Goal: Information Seeking & Learning: Learn about a topic

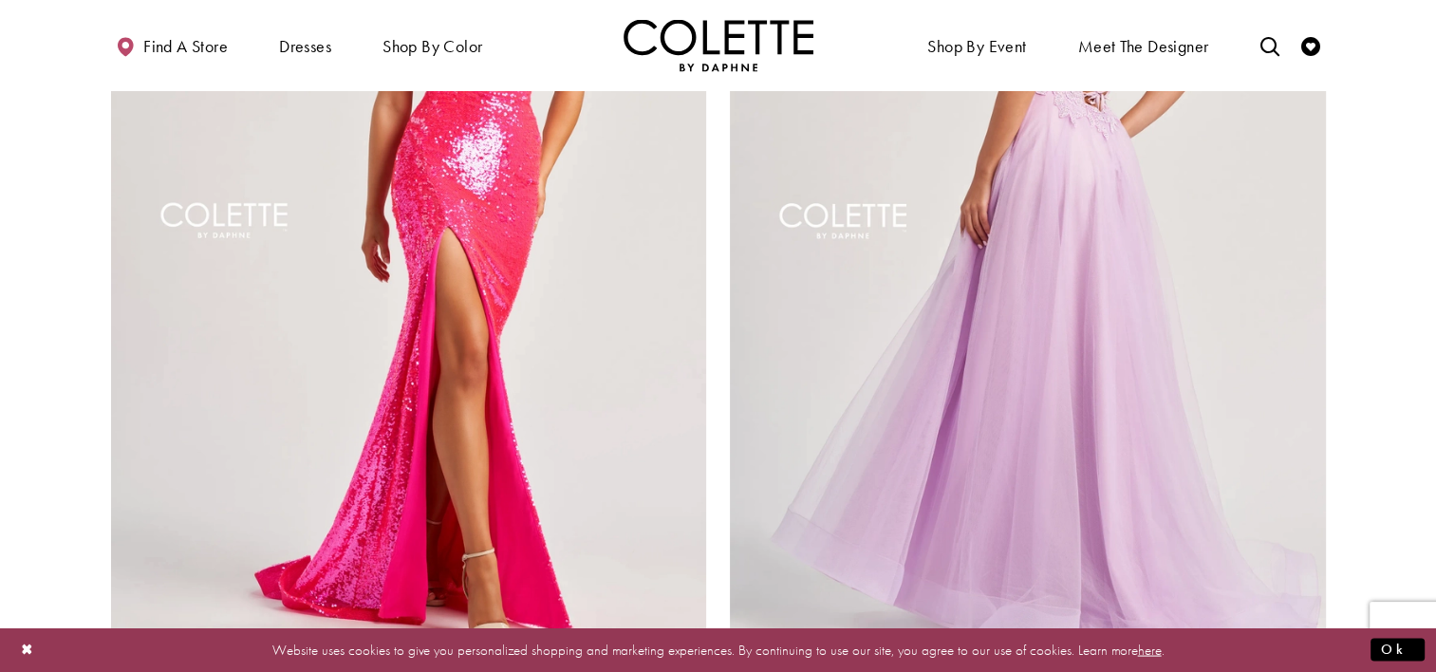
scroll to position [3606, 0]
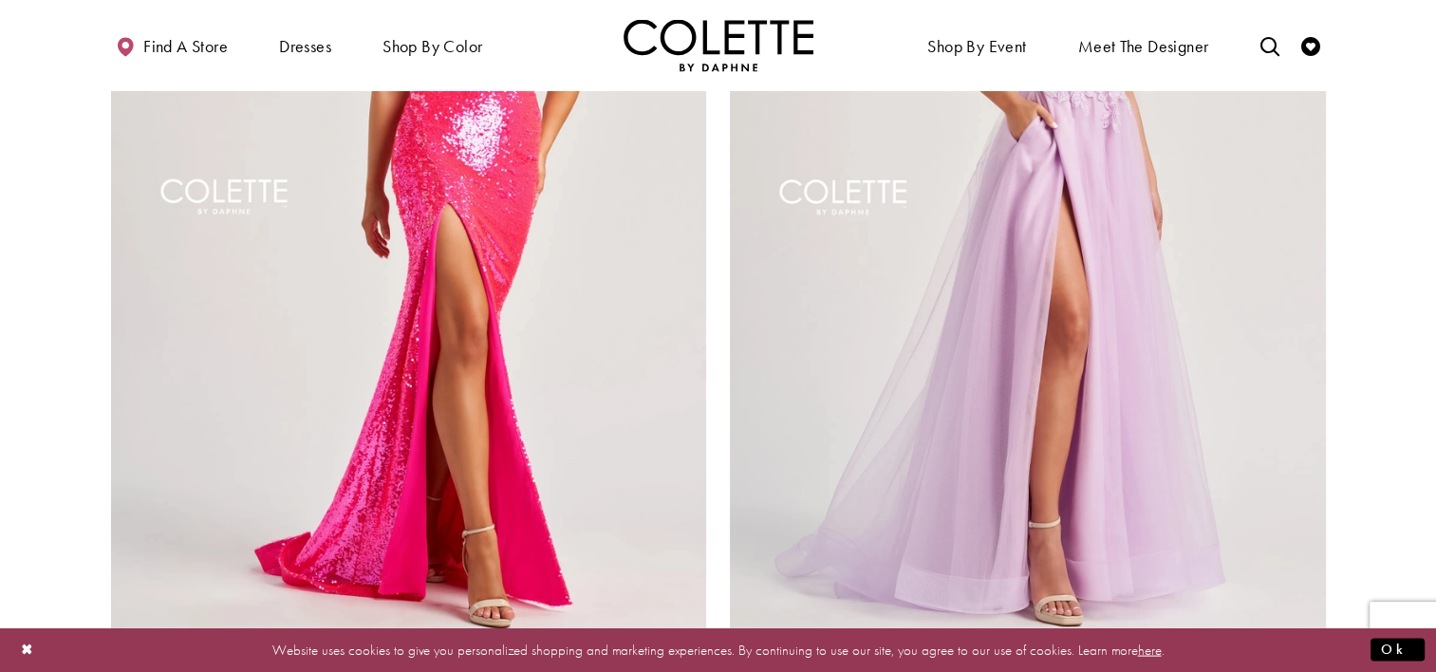
click at [1309, 650] on span "Product List" at bounding box center [1314, 661] width 23 height 23
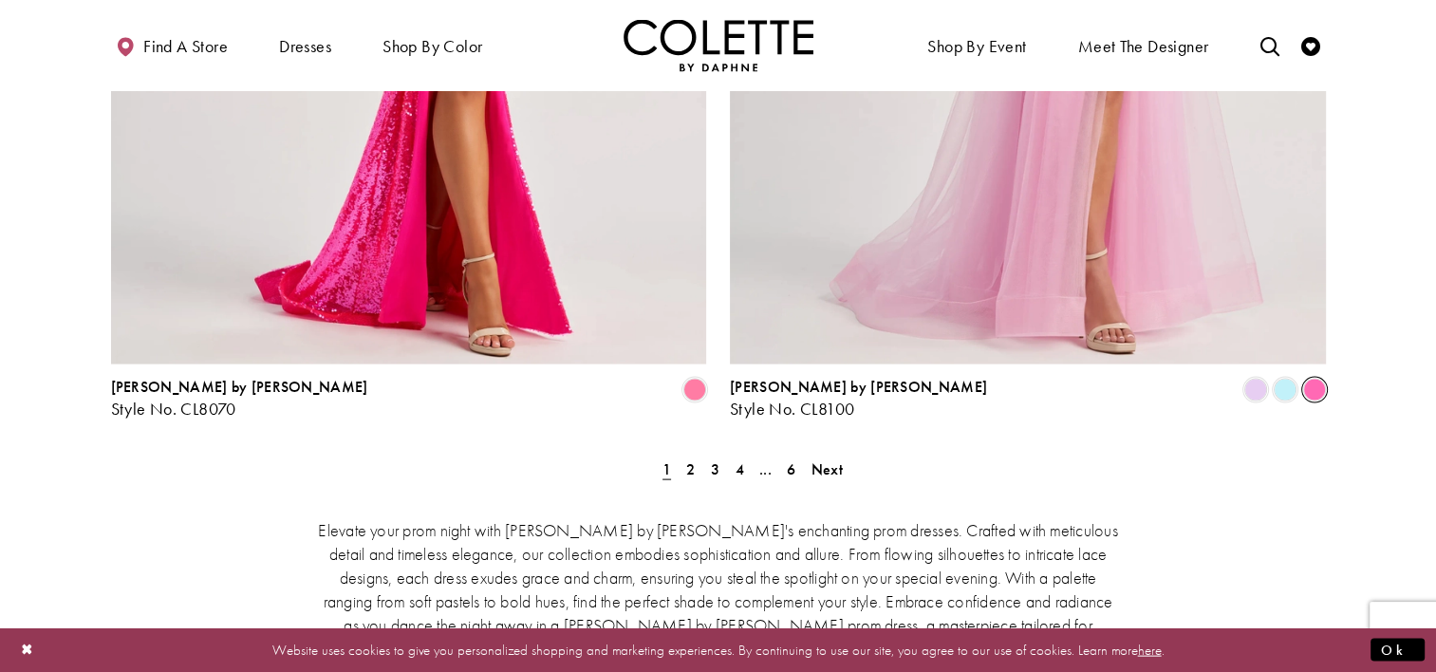
scroll to position [3890, 0]
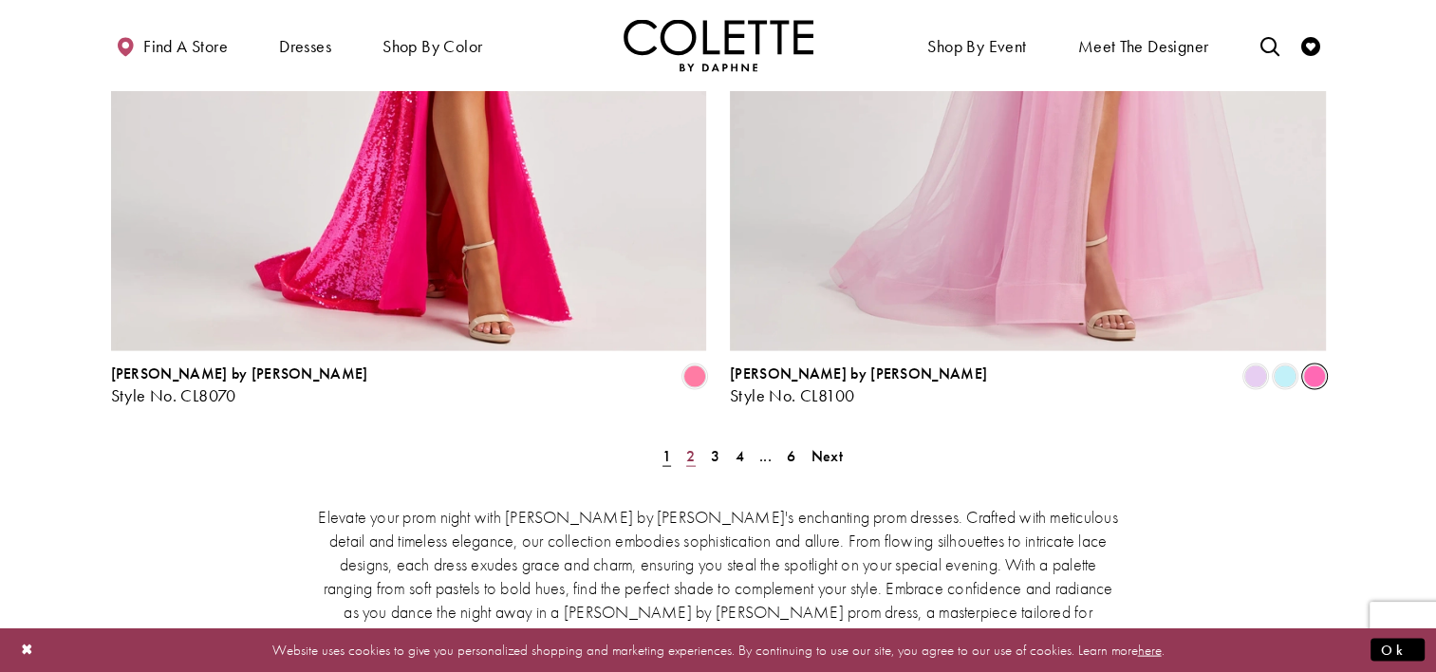
click at [695, 442] on link "2" at bounding box center [690, 456] width 20 height 28
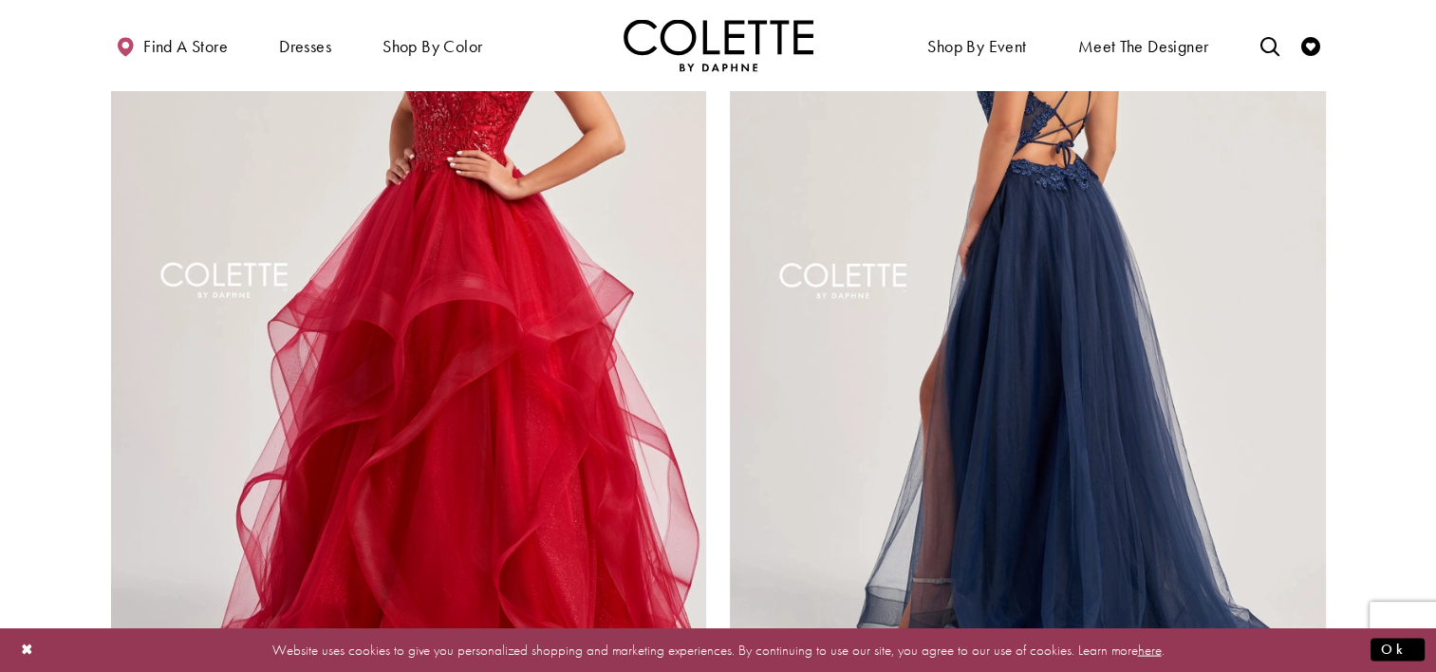
scroll to position [3713, 0]
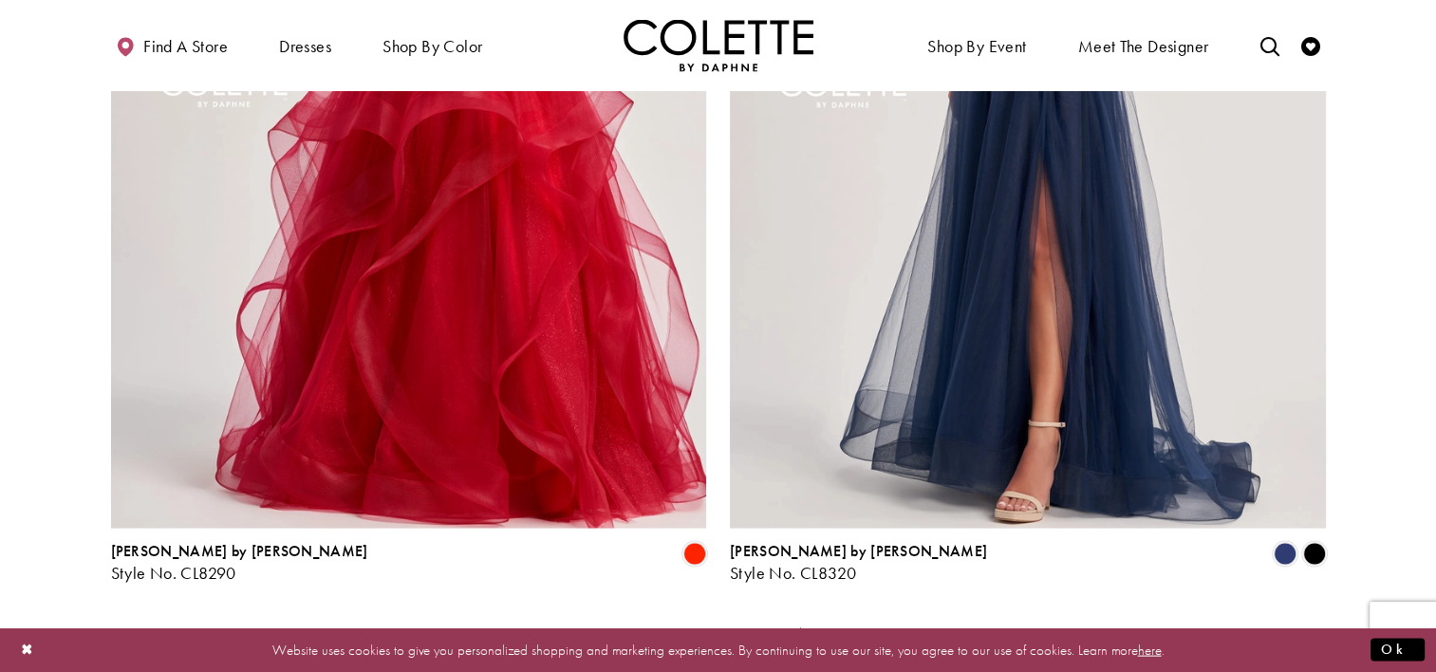
click at [718, 620] on link "3" at bounding box center [715, 634] width 20 height 28
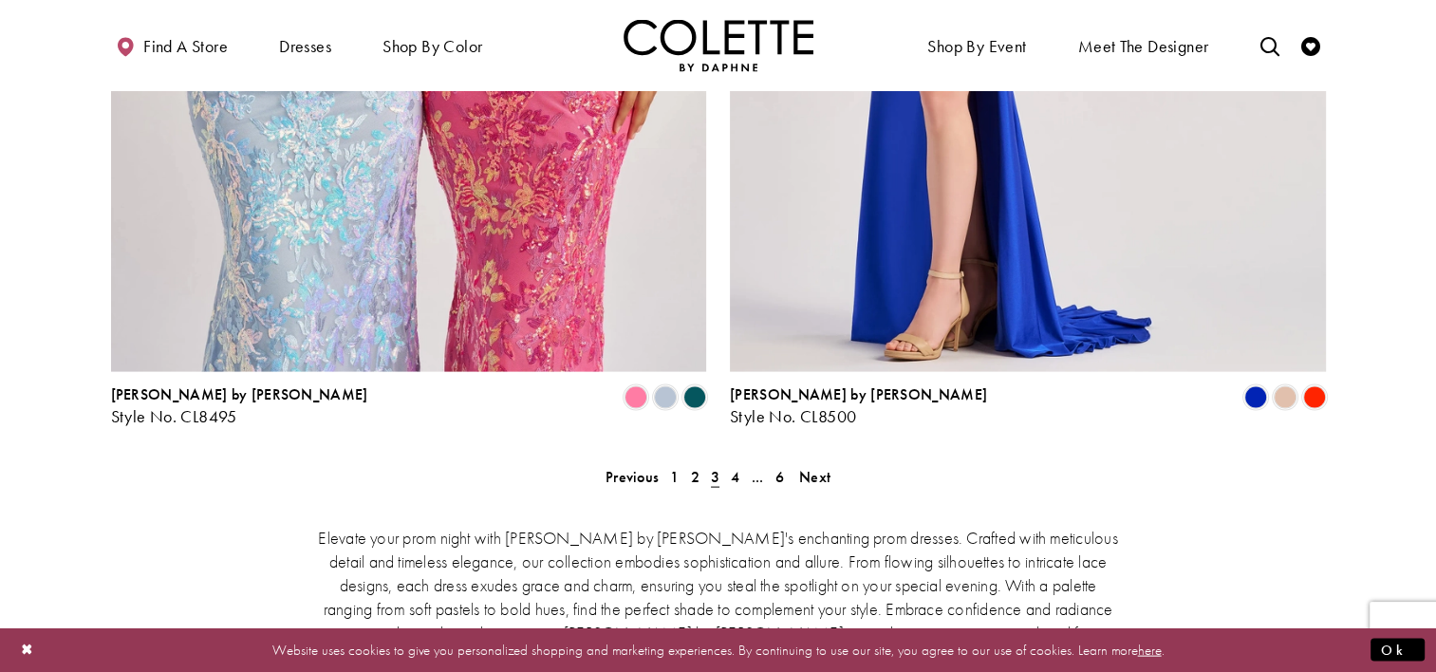
scroll to position [3903, 0]
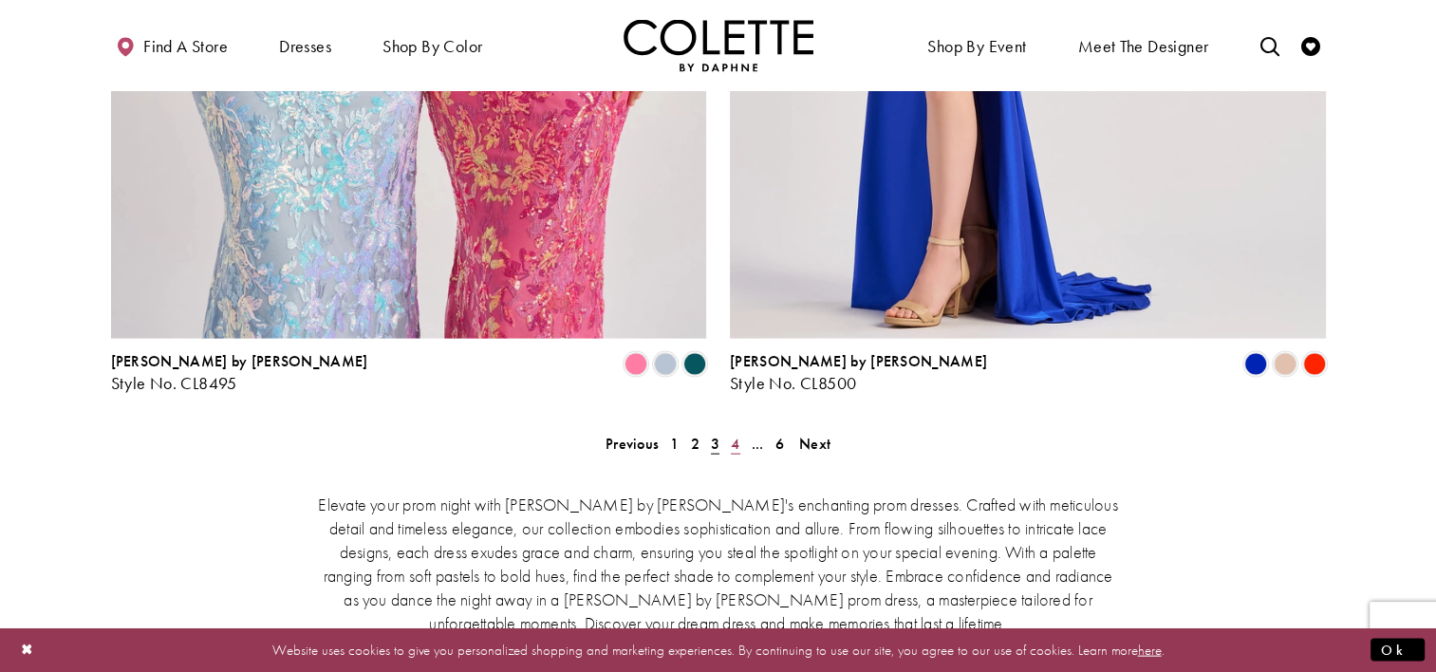
click at [732, 434] on span "4" at bounding box center [735, 444] width 9 height 20
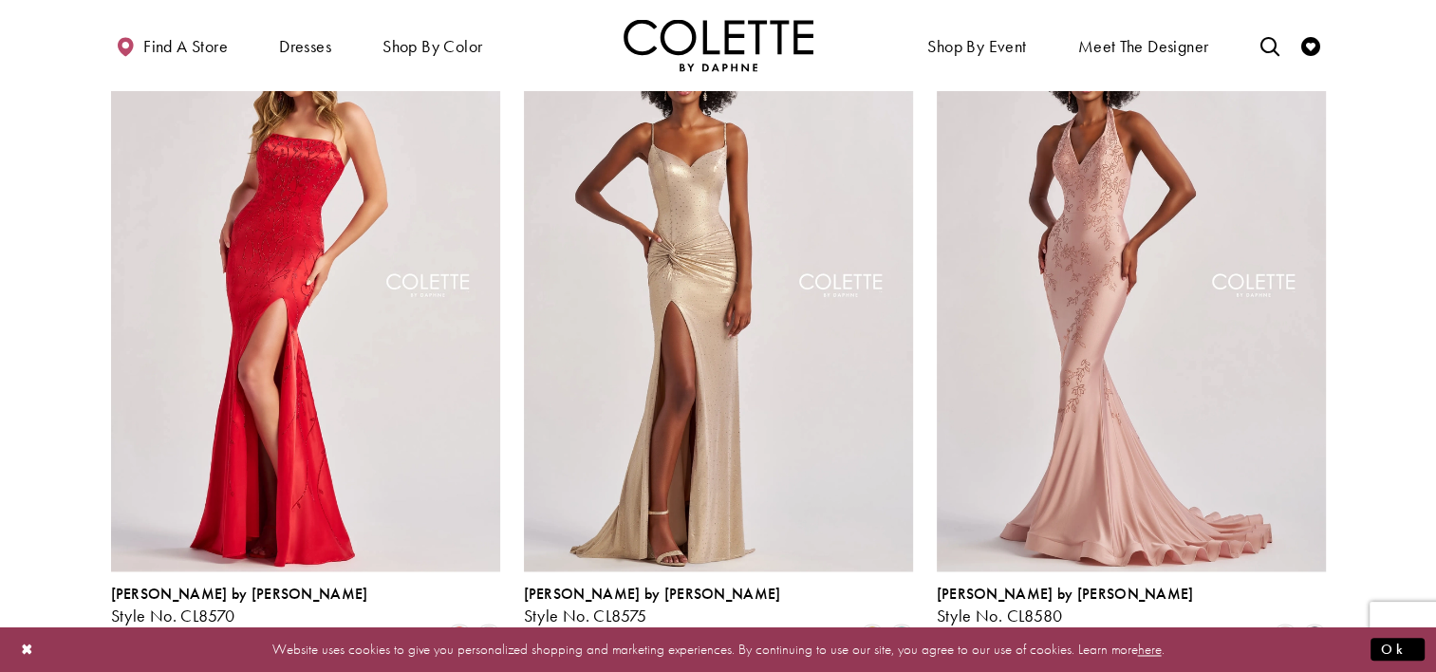
scroll to position [2669, 0]
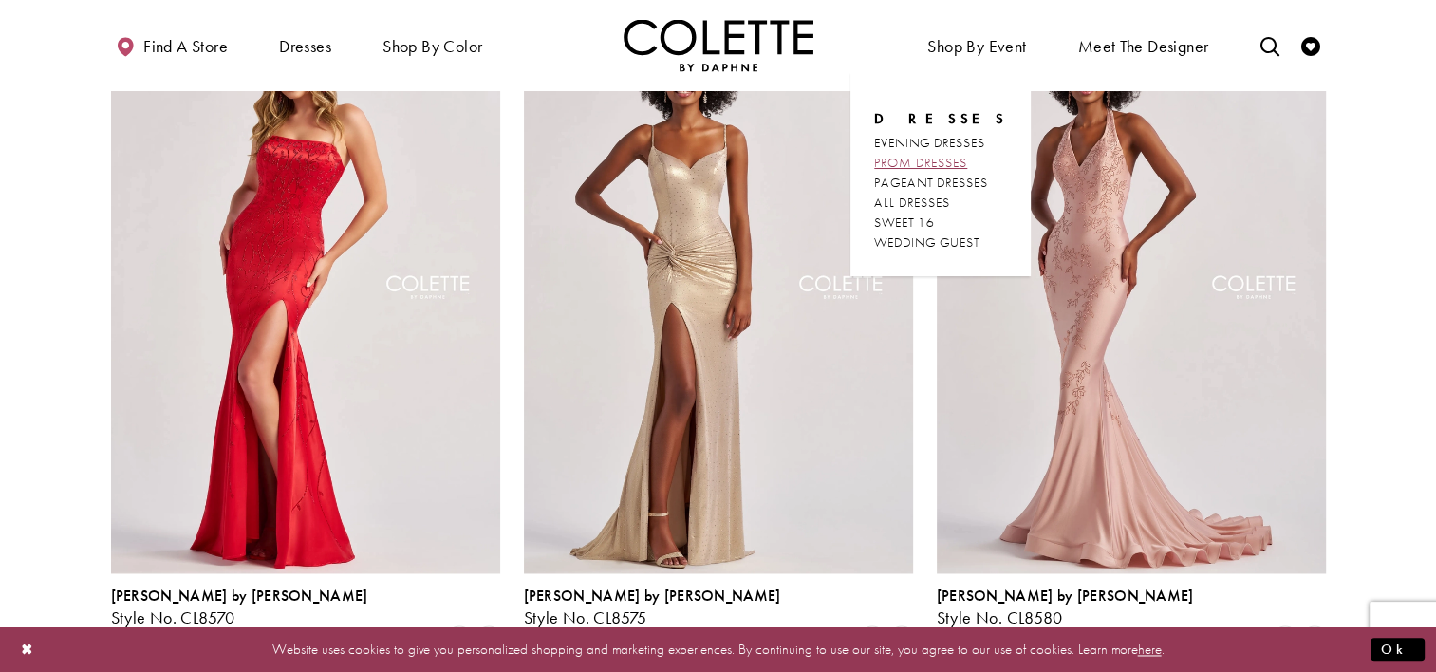
click at [938, 163] on span "PROM DRESSES" at bounding box center [920, 162] width 93 height 17
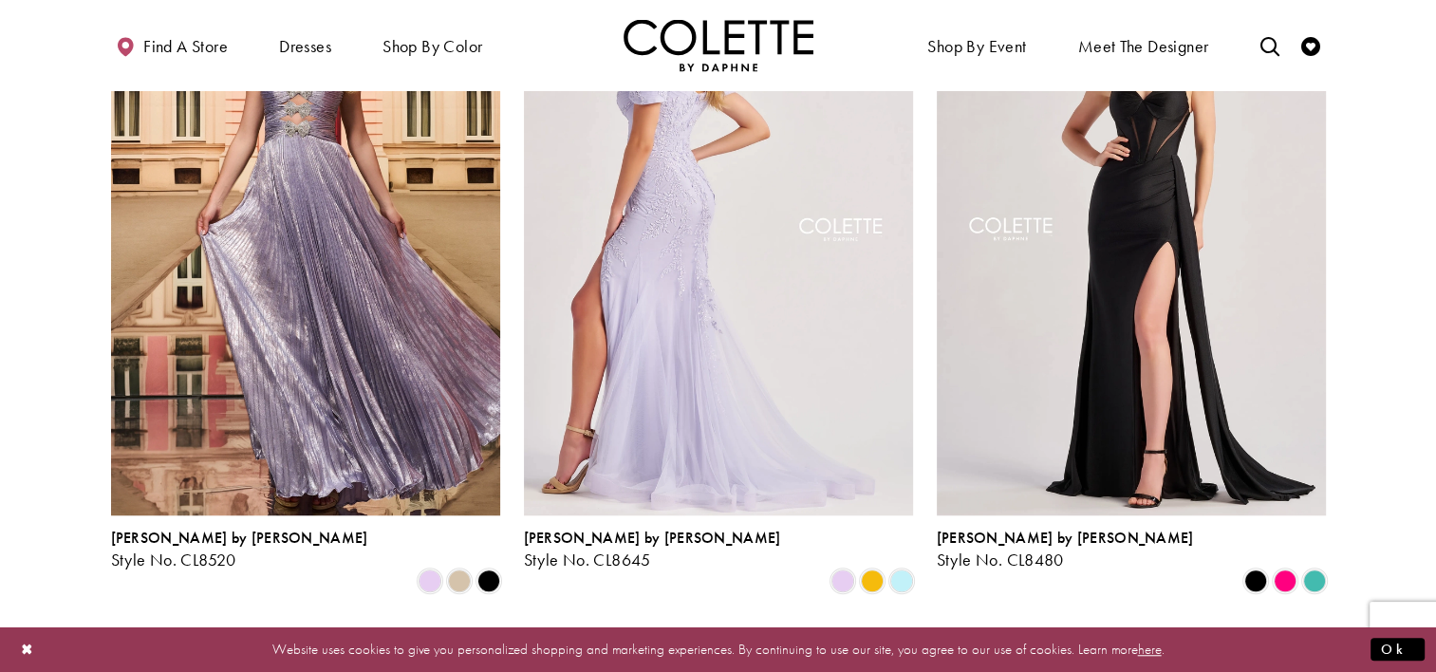
scroll to position [1328, 0]
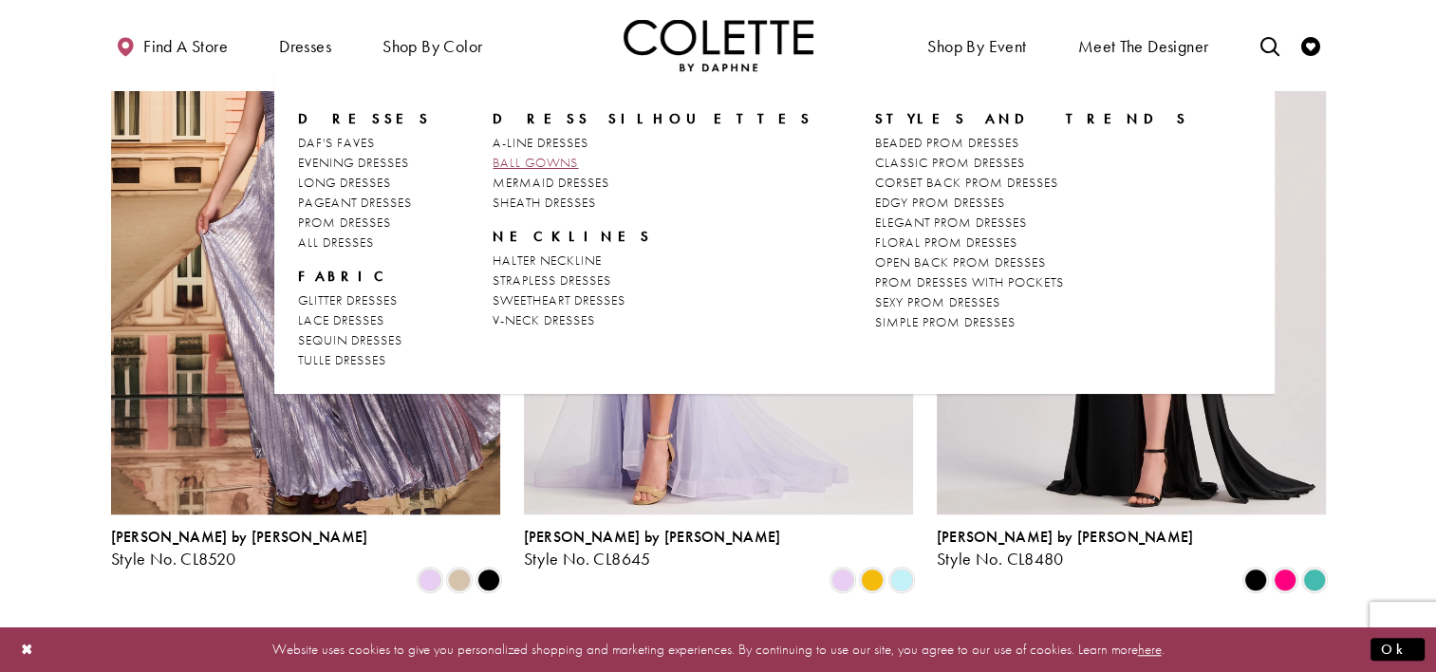
click at [526, 159] on span "BALL GOWNS" at bounding box center [534, 162] width 85 height 17
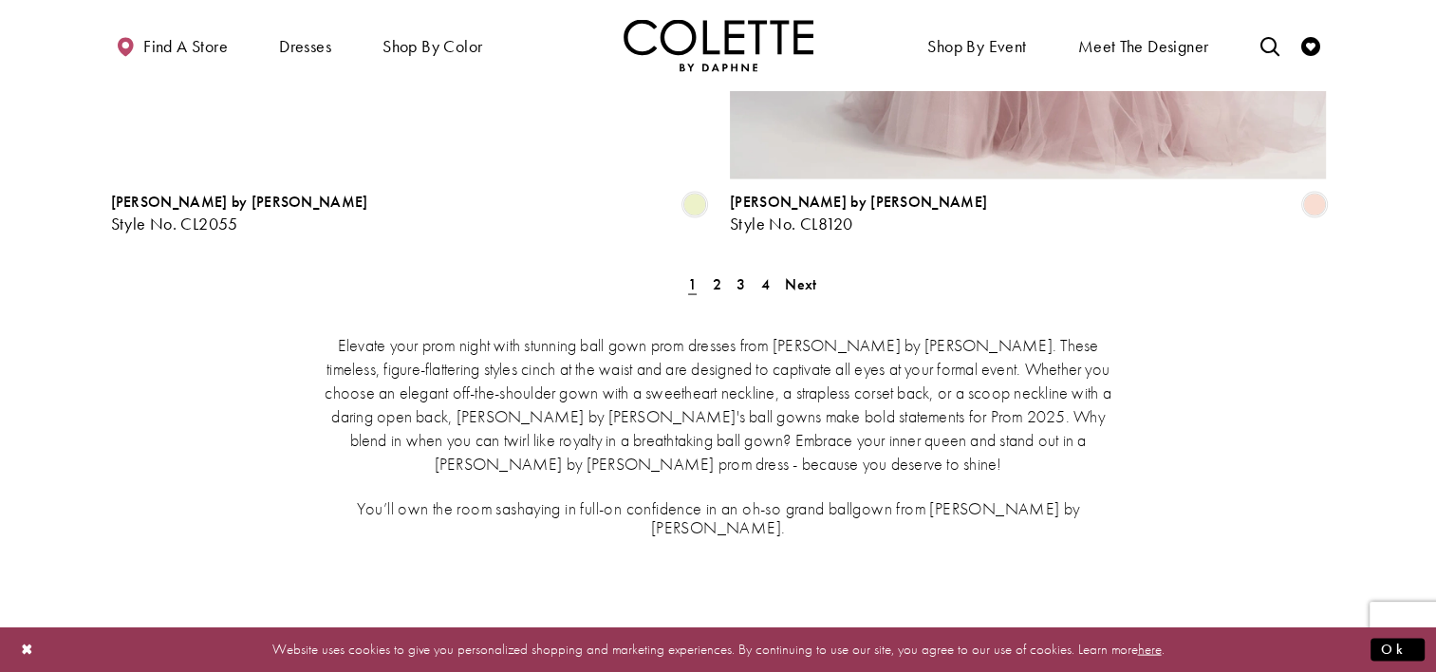
scroll to position [3701, 0]
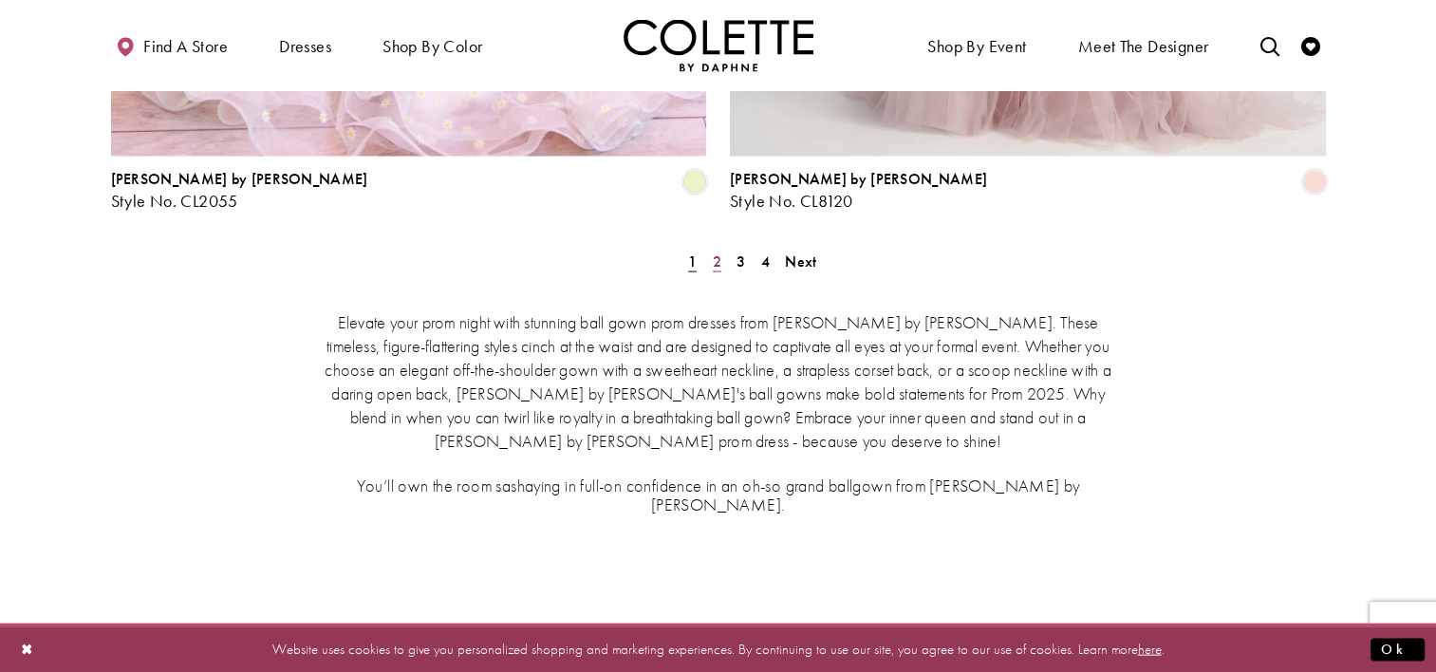
click at [717, 251] on span "2" at bounding box center [717, 261] width 9 height 20
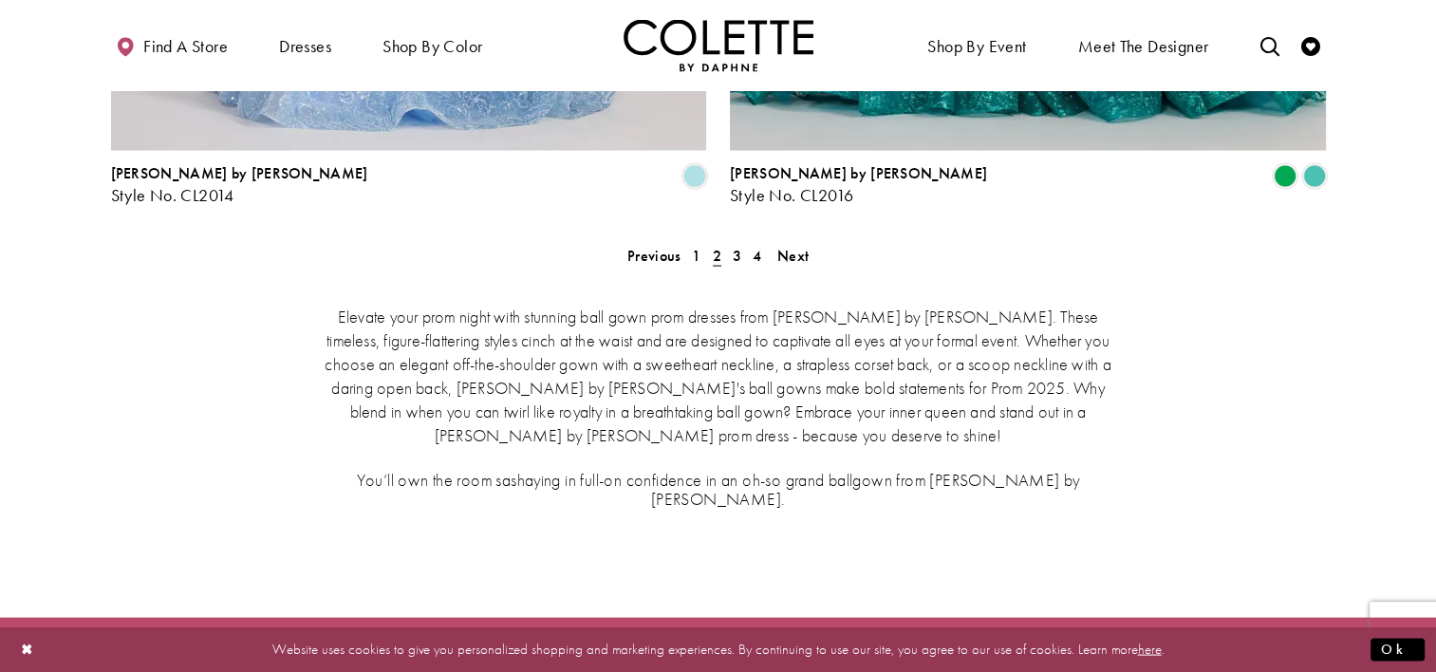
scroll to position [3708, 0]
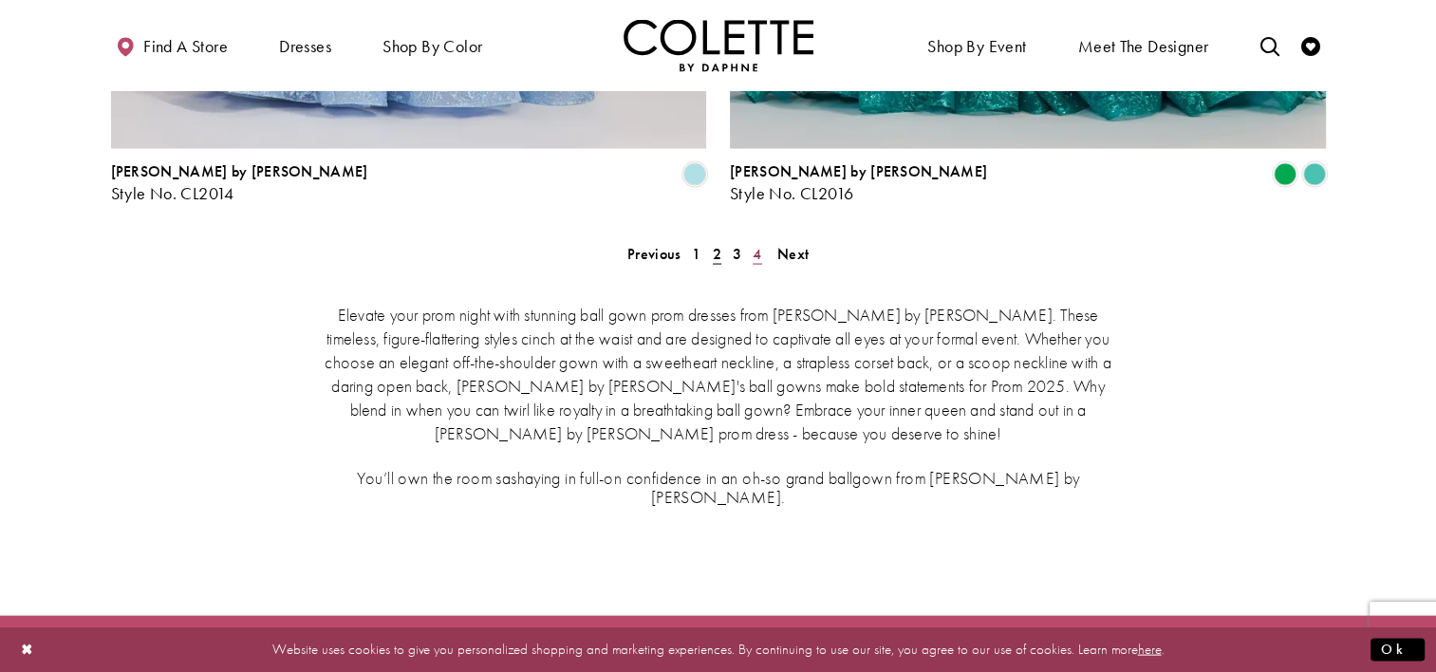
click at [747, 240] on link "4" at bounding box center [757, 254] width 20 height 28
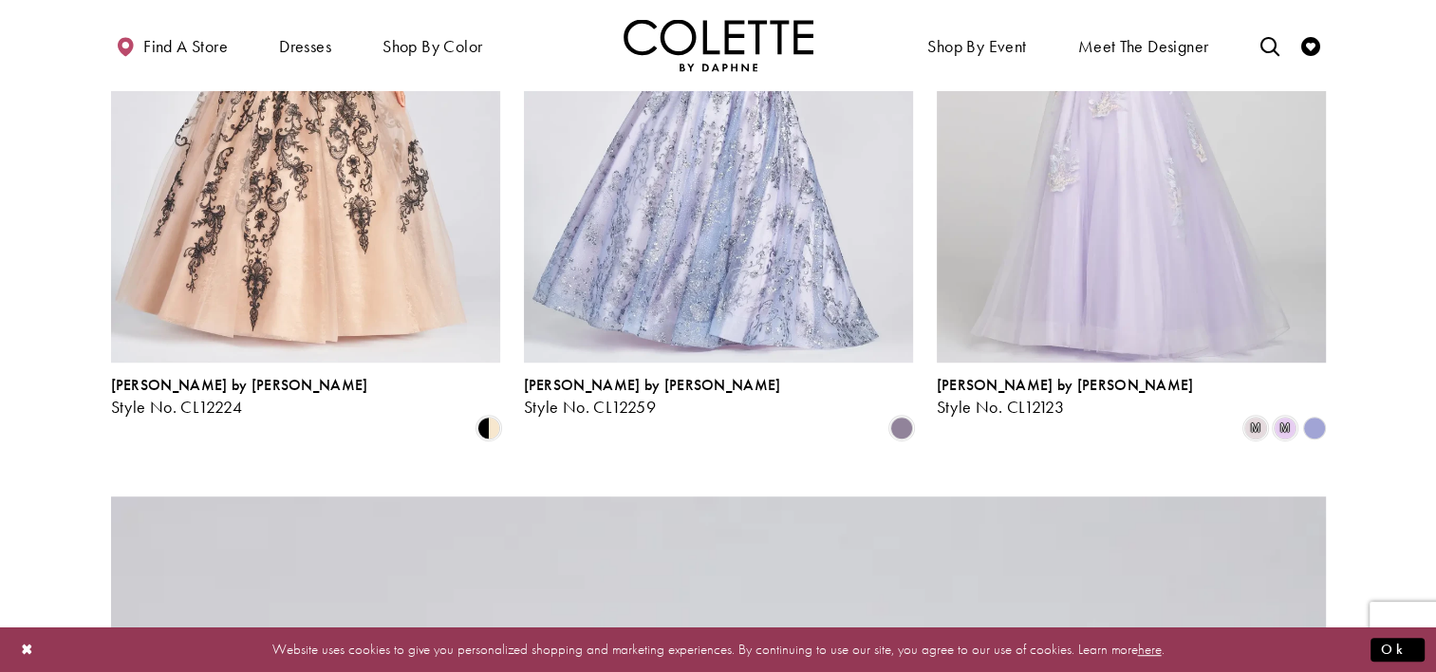
scroll to position [1051, 0]
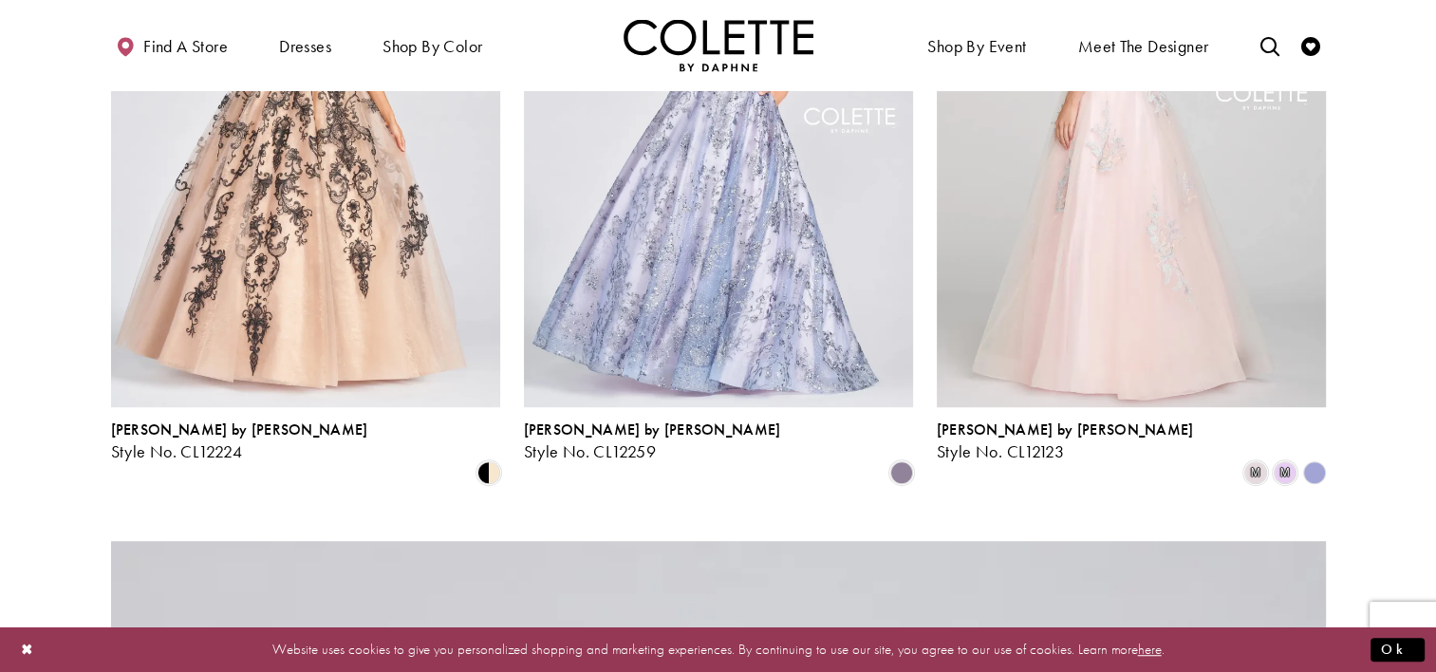
click at [1310, 457] on polygon "Product List" at bounding box center [1313, 471] width 29 height 29
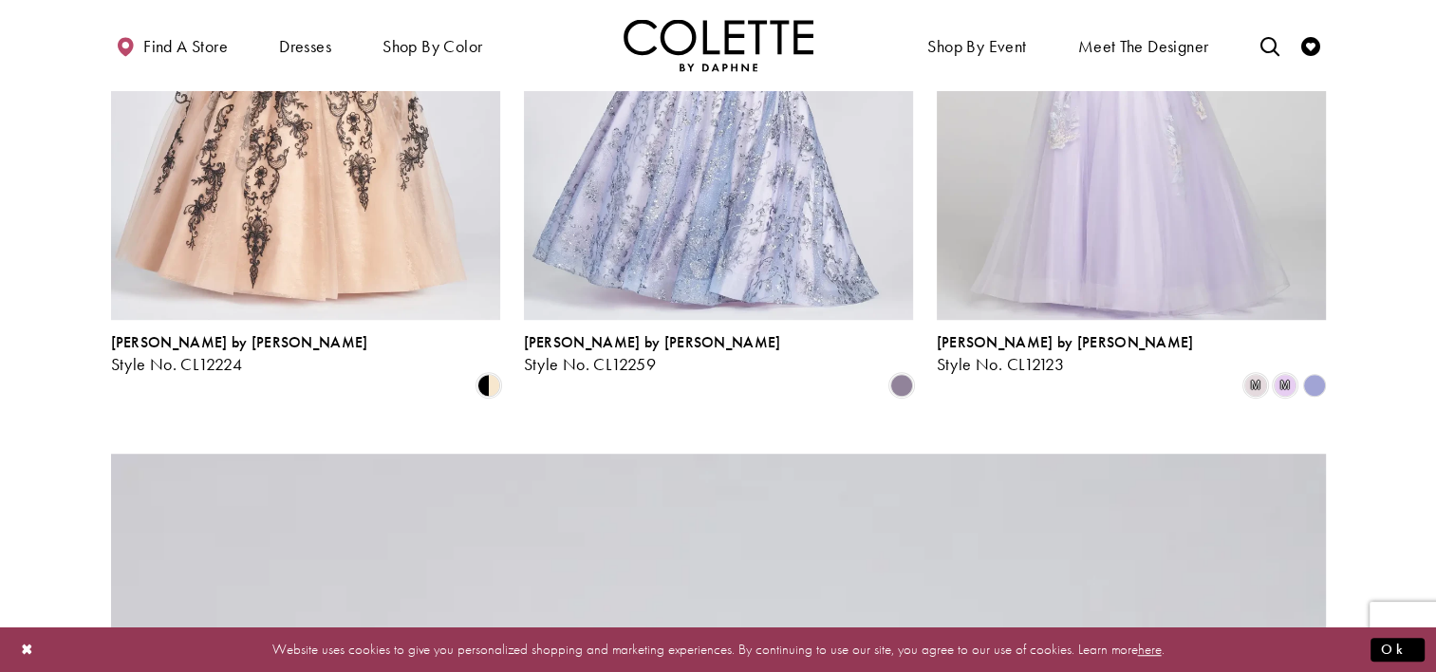
scroll to position [1336, 0]
